Goal: Navigation & Orientation: Find specific page/section

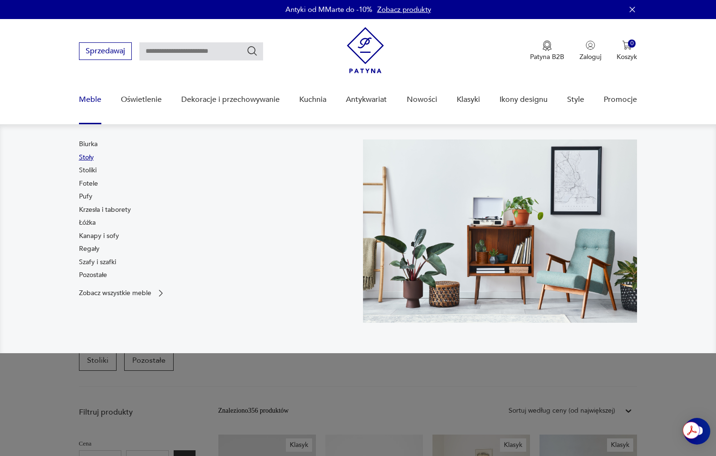
click at [86, 158] on link "Stoły" at bounding box center [86, 158] width 15 height 10
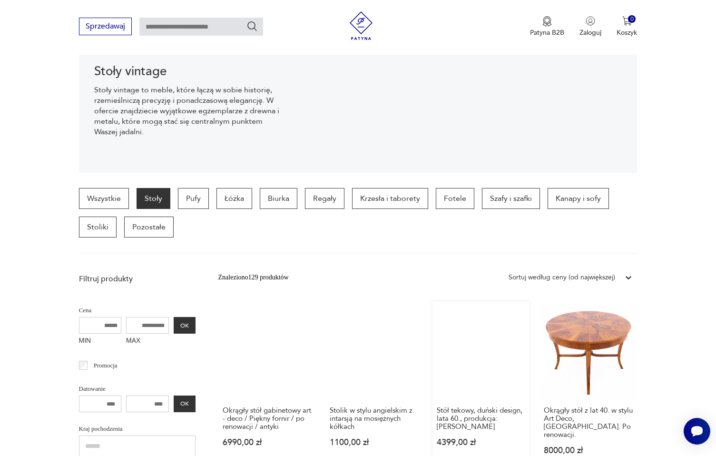
scroll to position [85, 0]
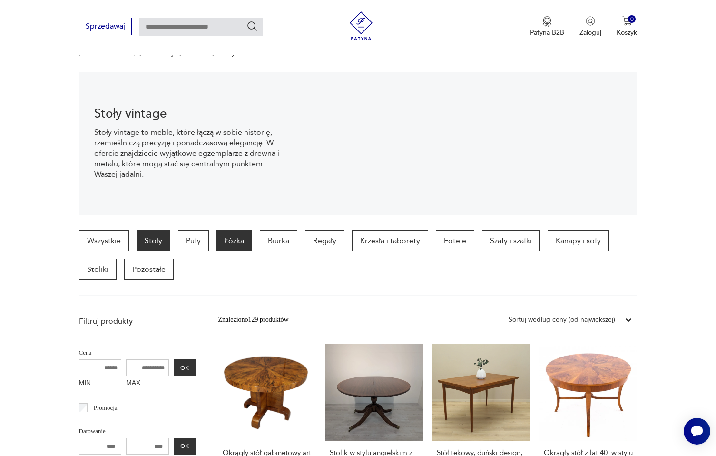
click at [247, 240] on p "Łóżka" at bounding box center [235, 240] width 36 height 21
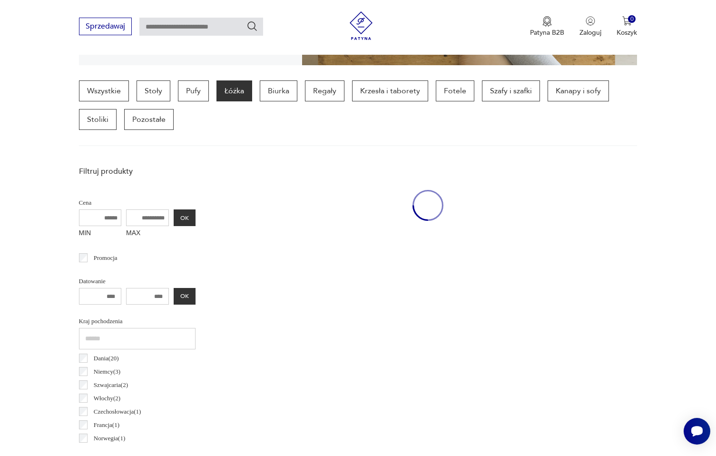
scroll to position [253, 0]
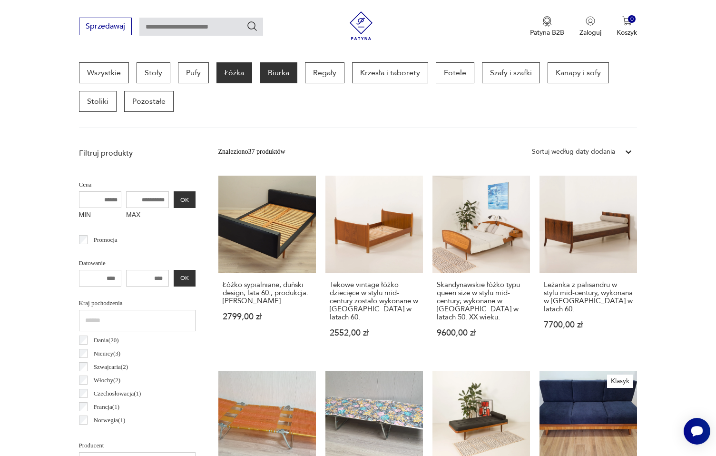
click at [285, 71] on p "Biurka" at bounding box center [279, 72] width 38 height 21
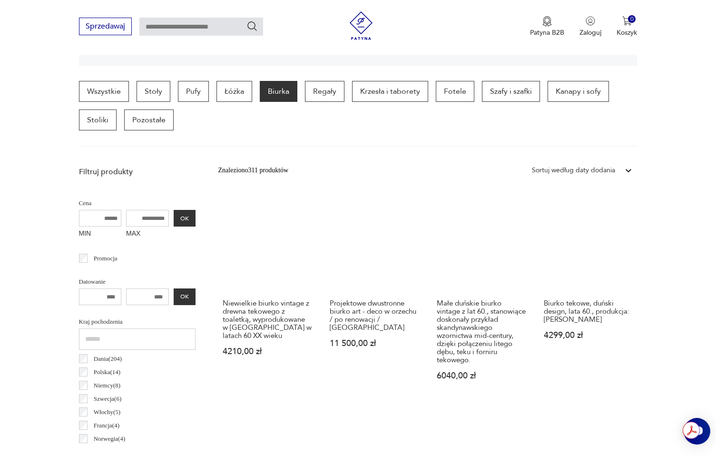
scroll to position [190, 0]
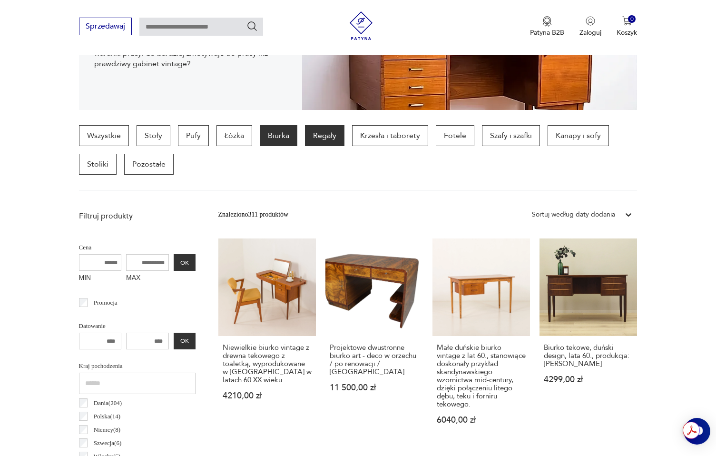
click at [325, 133] on p "Regały" at bounding box center [325, 135] width 40 height 21
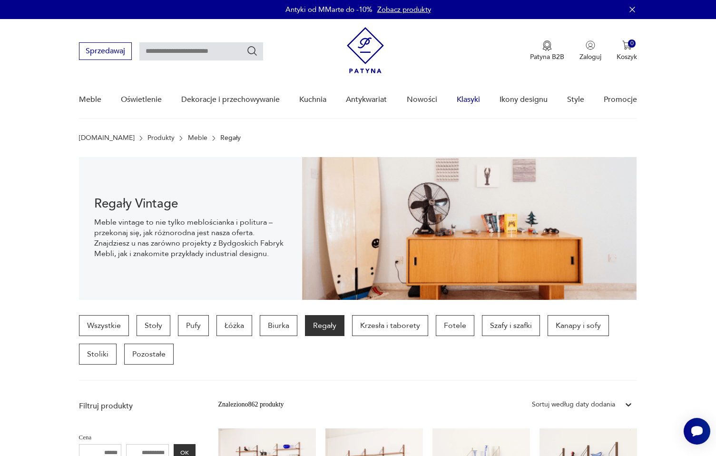
click at [469, 95] on link "Klasyki" at bounding box center [468, 99] width 23 height 37
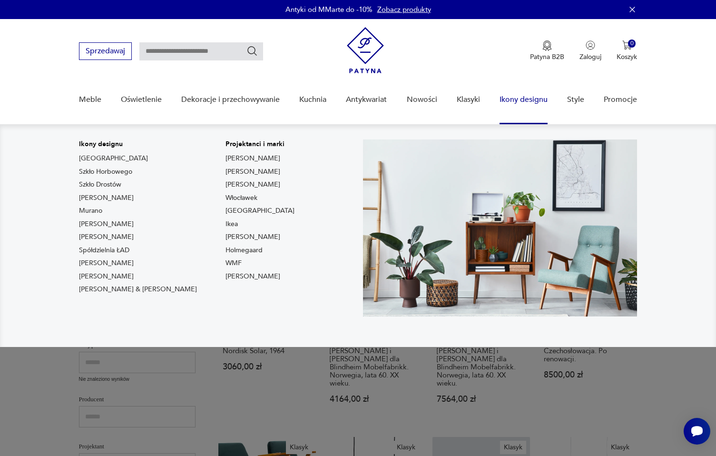
click at [528, 99] on link "Ikony designu" at bounding box center [524, 99] width 48 height 37
